Goal: Task Accomplishment & Management: Use online tool/utility

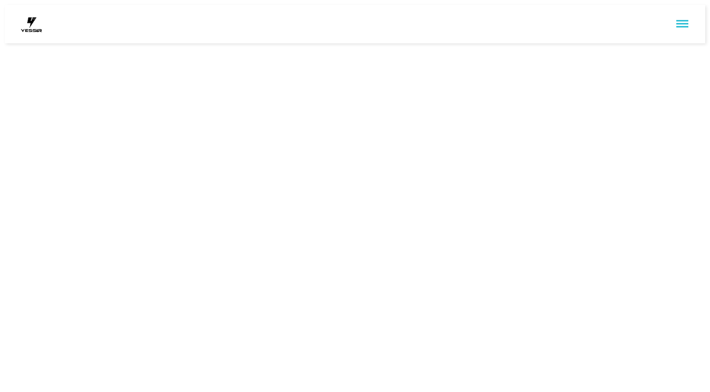
click at [685, 48] on html at bounding box center [355, 24] width 710 height 48
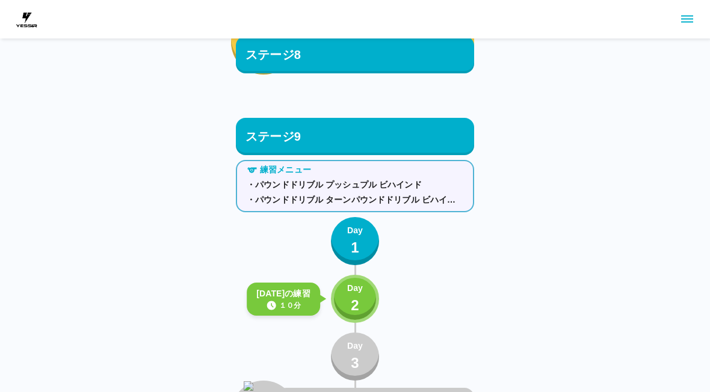
scroll to position [7270, 0]
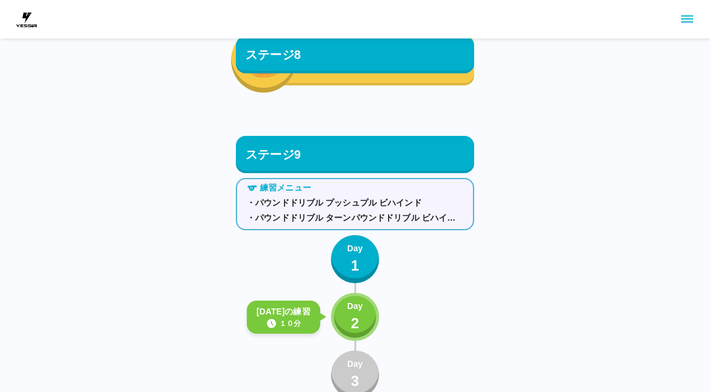
click at [361, 315] on div "Day 2" at bounding box center [355, 317] width 16 height 34
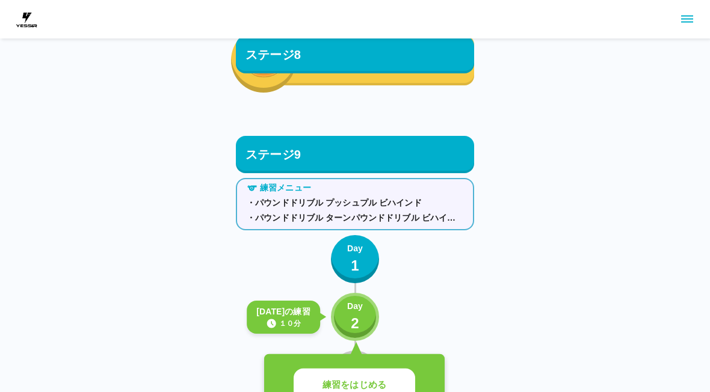
click at [405, 381] on button "練習をはじめる" at bounding box center [355, 385] width 122 height 33
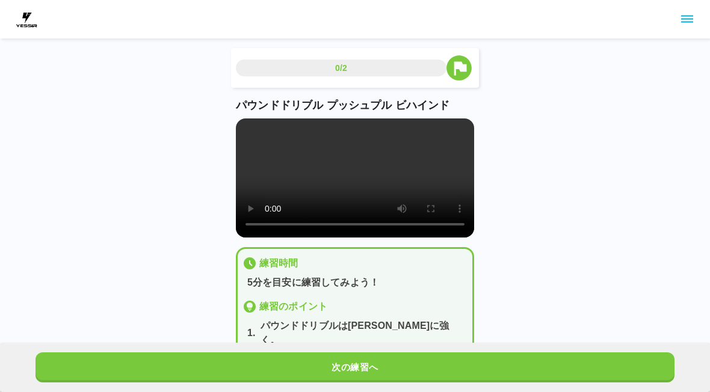
scroll to position [13, 0]
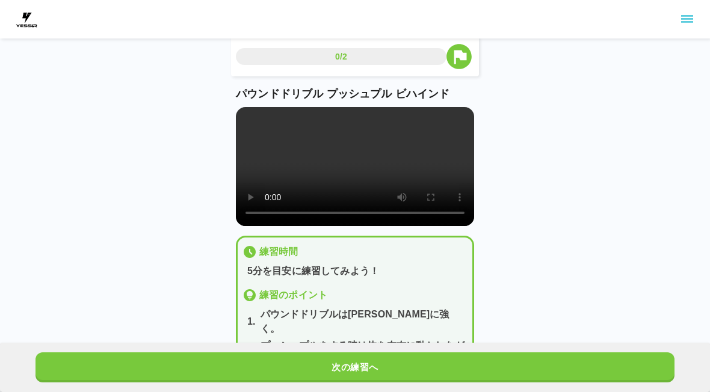
click at [346, 359] on button "次の練習へ" at bounding box center [355, 368] width 639 height 30
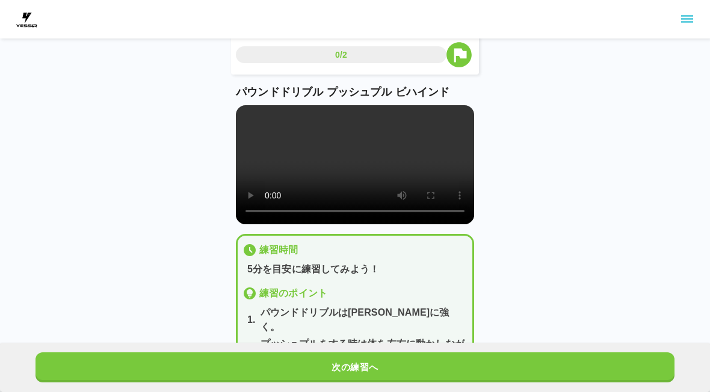
click at [346, 357] on button "次の練習へ" at bounding box center [355, 368] width 639 height 30
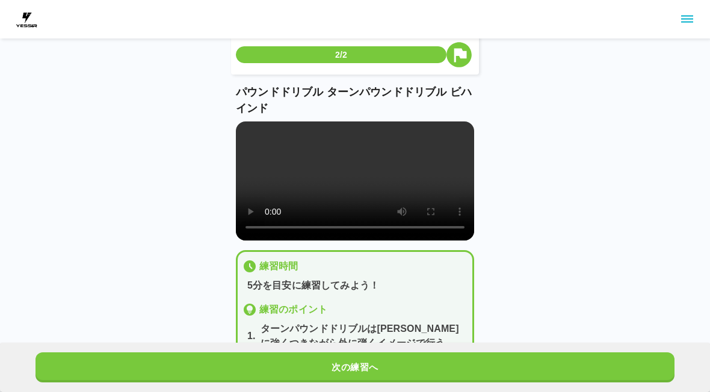
scroll to position [0, 0]
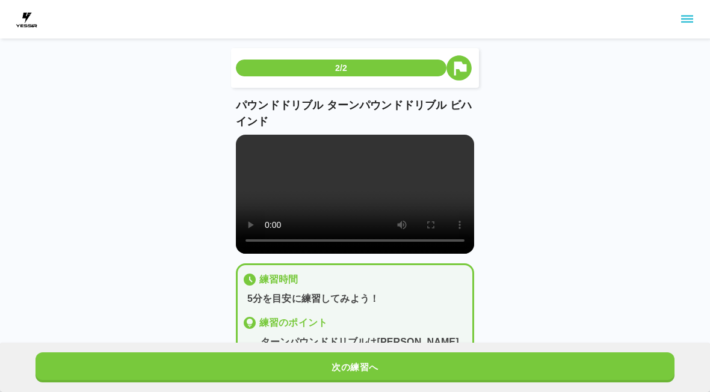
click at [350, 369] on button "次の練習へ" at bounding box center [355, 368] width 639 height 30
click at [353, 369] on button "次の練習へ" at bounding box center [355, 368] width 639 height 30
click at [356, 368] on button "次の練習へ" at bounding box center [355, 368] width 639 height 30
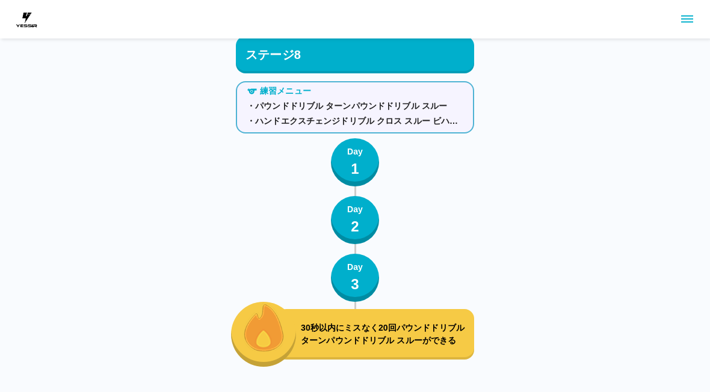
scroll to position [7049, 0]
